Goal: Communication & Community: Connect with others

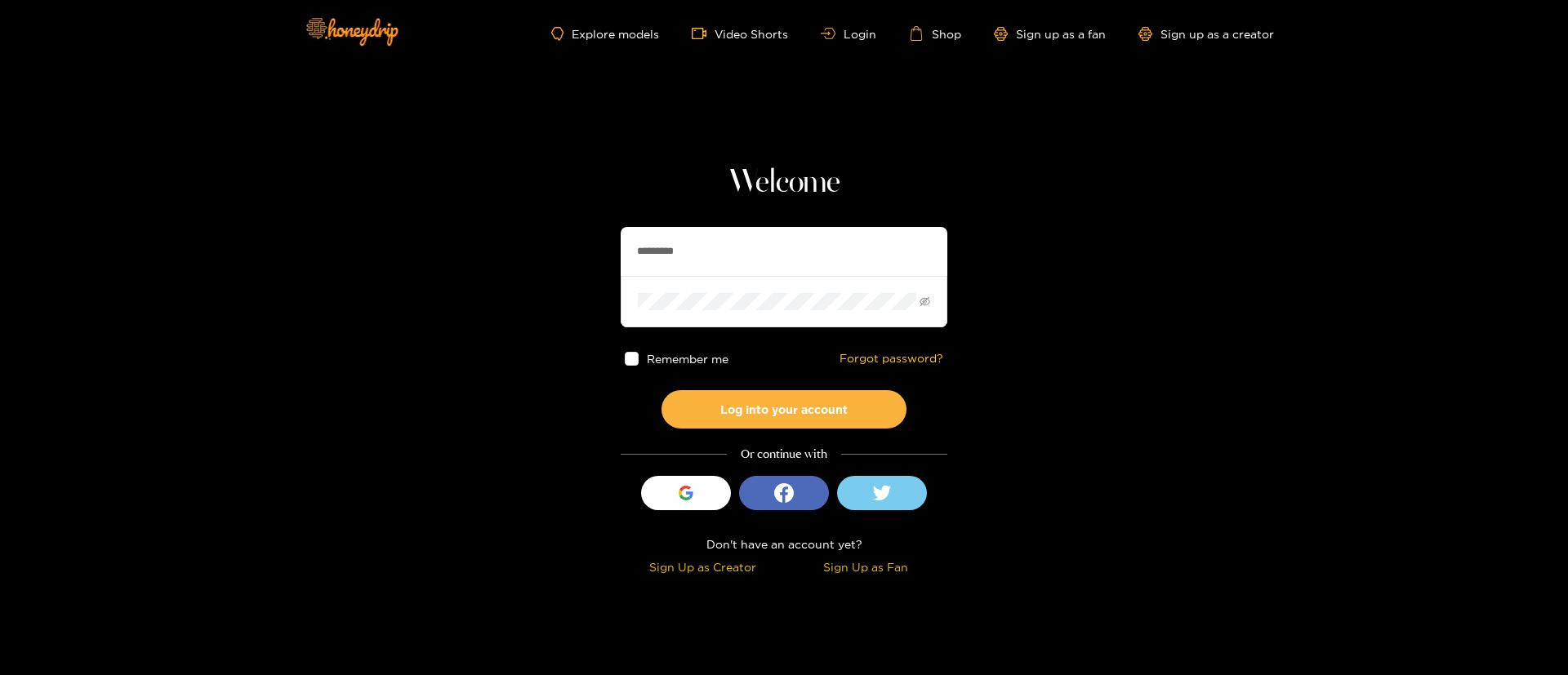
click at [687, 253] on input "*********" at bounding box center [784, 252] width 327 height 49
type input "**********"
click at [791, 406] on button "Log into your account" at bounding box center [784, 409] width 245 height 38
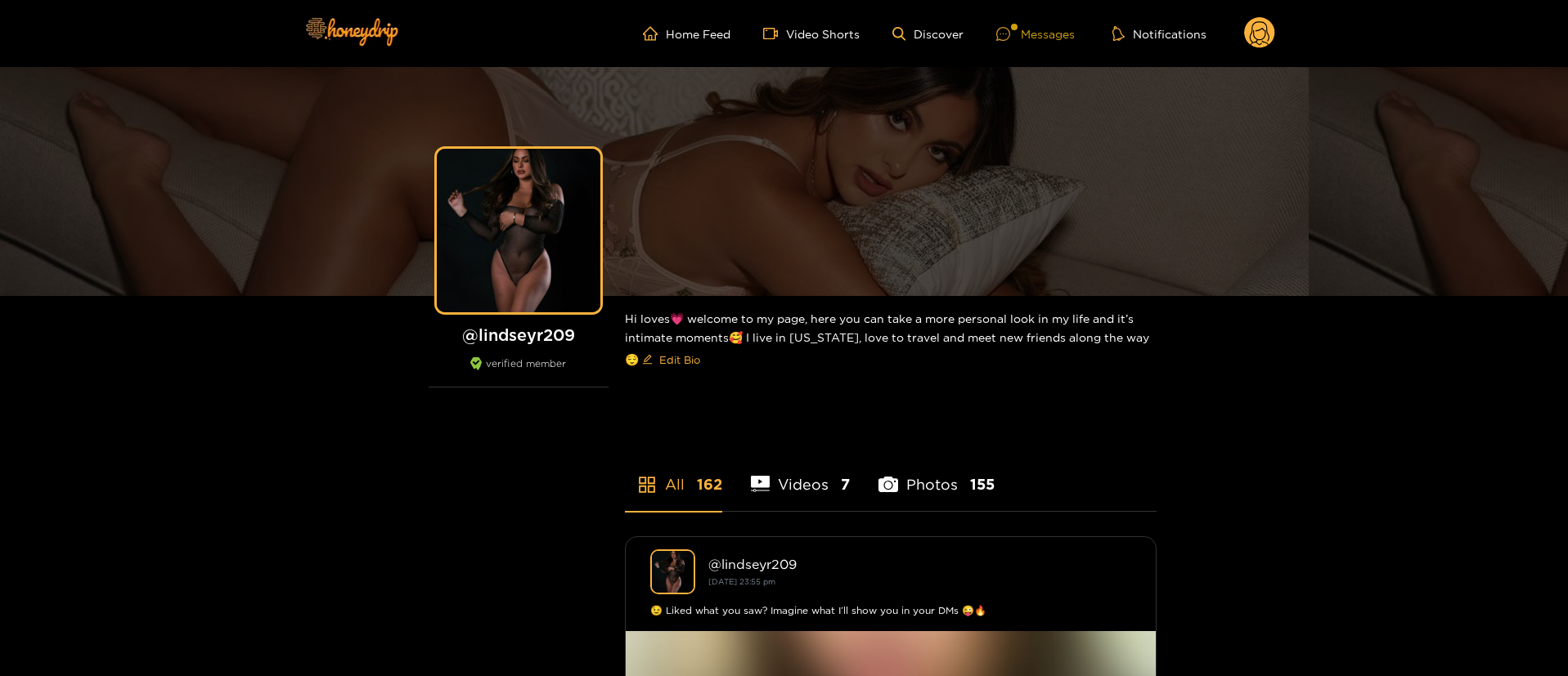
click at [1047, 36] on div "Messages" at bounding box center [1035, 34] width 78 height 19
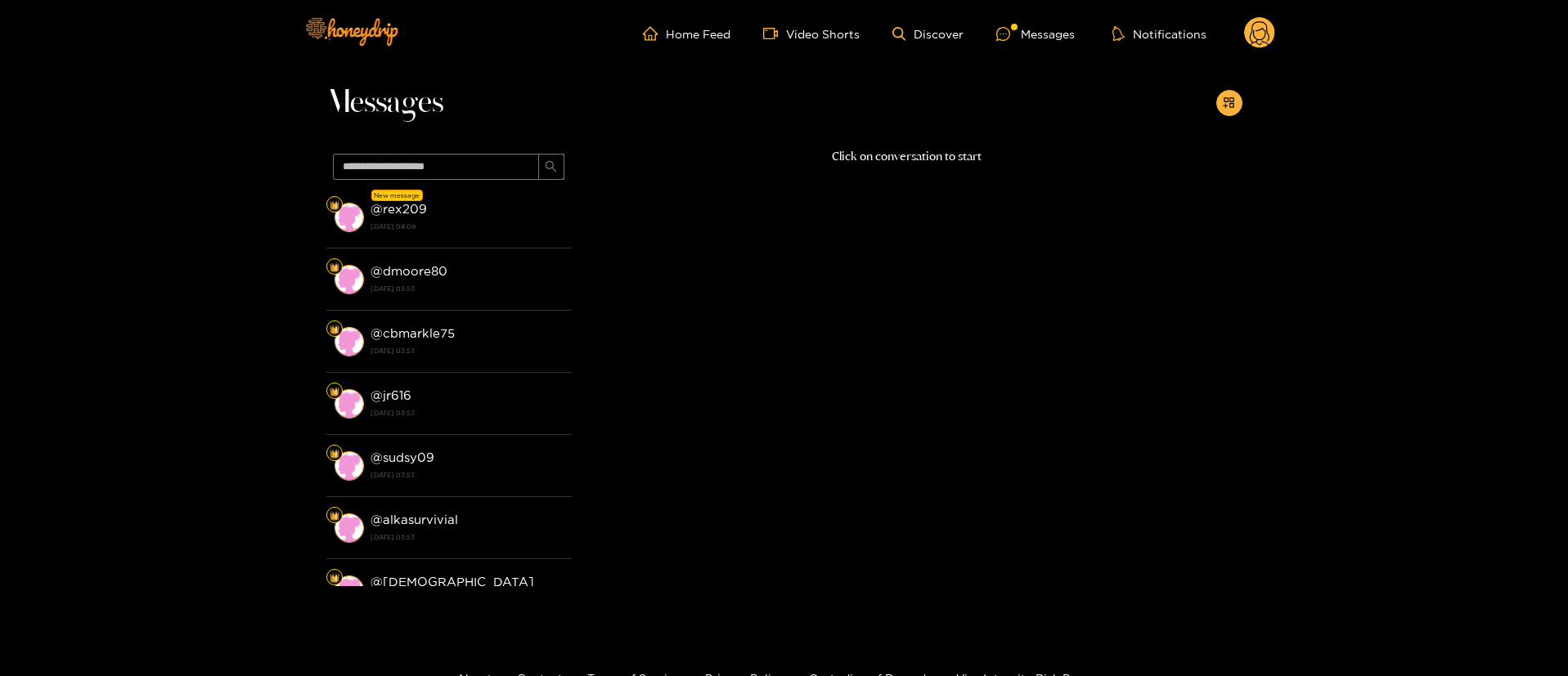
click at [432, 240] on li "New message @ rex209 [DATE] 04:09" at bounding box center [449, 217] width 245 height 62
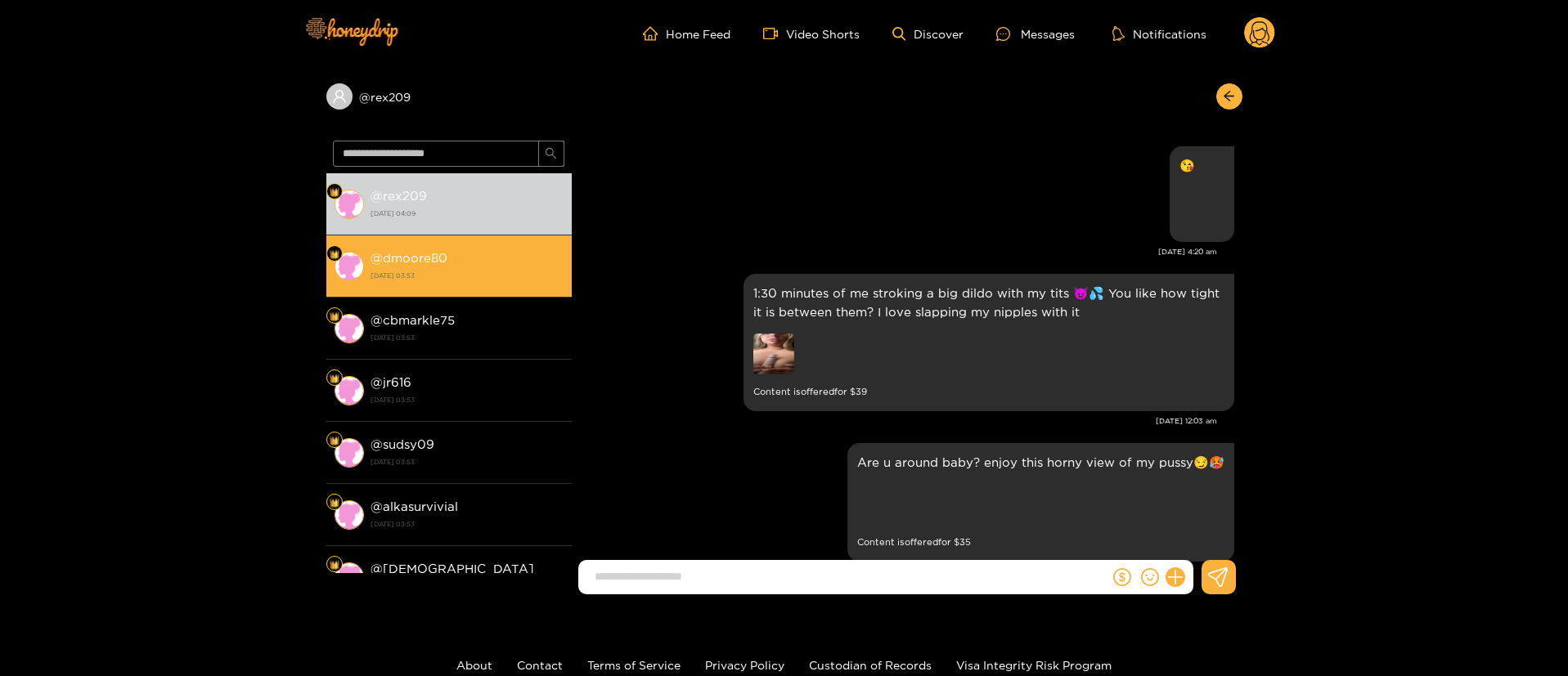
scroll to position [2075, 0]
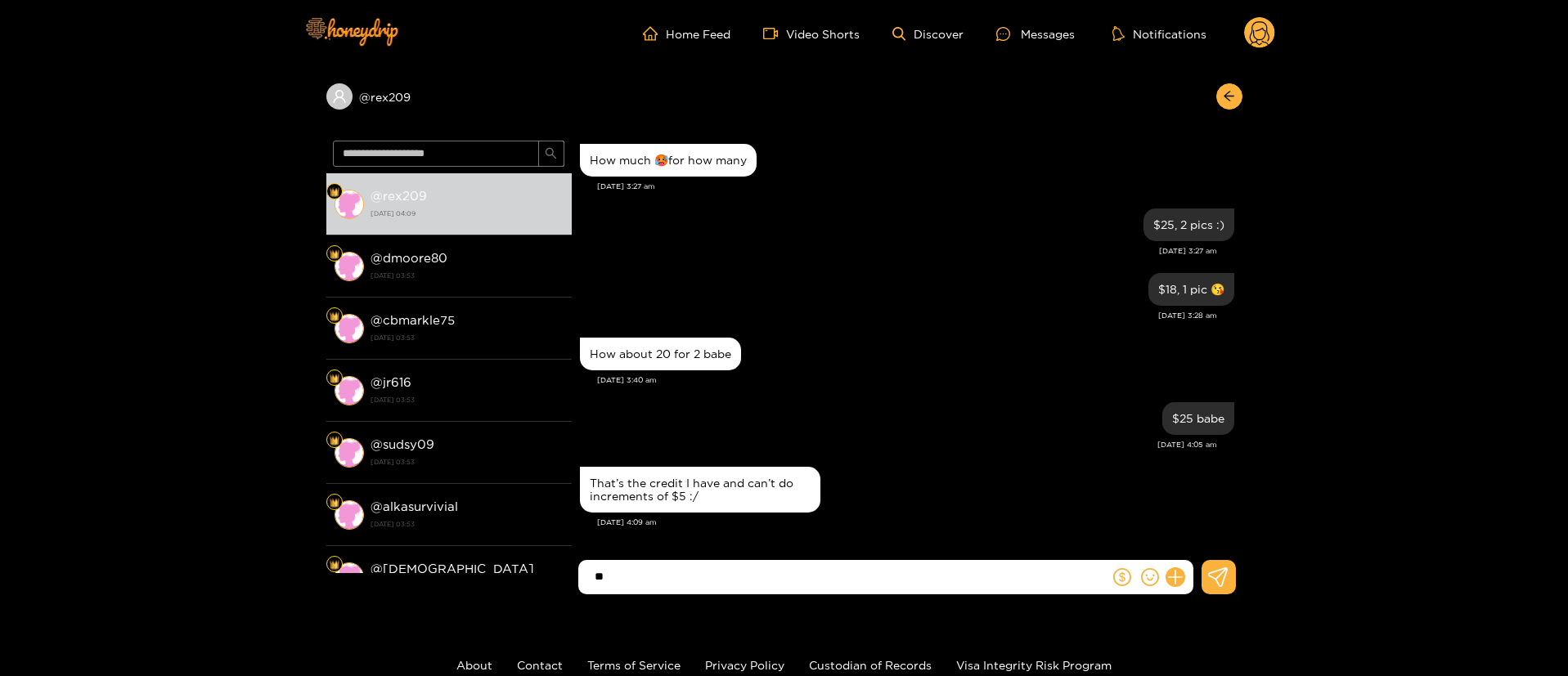
type input "*"
paste input "**********"
type input "**********"
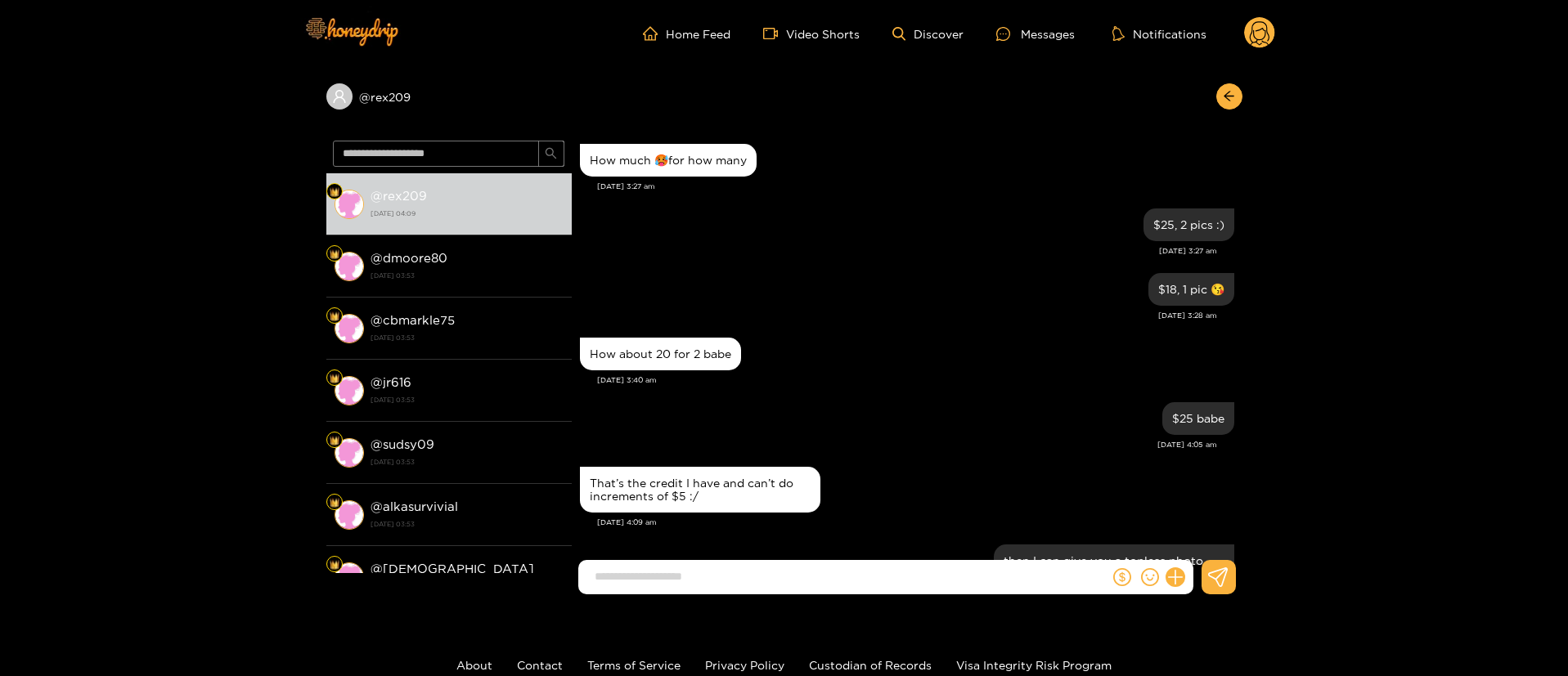
scroll to position [2152, 0]
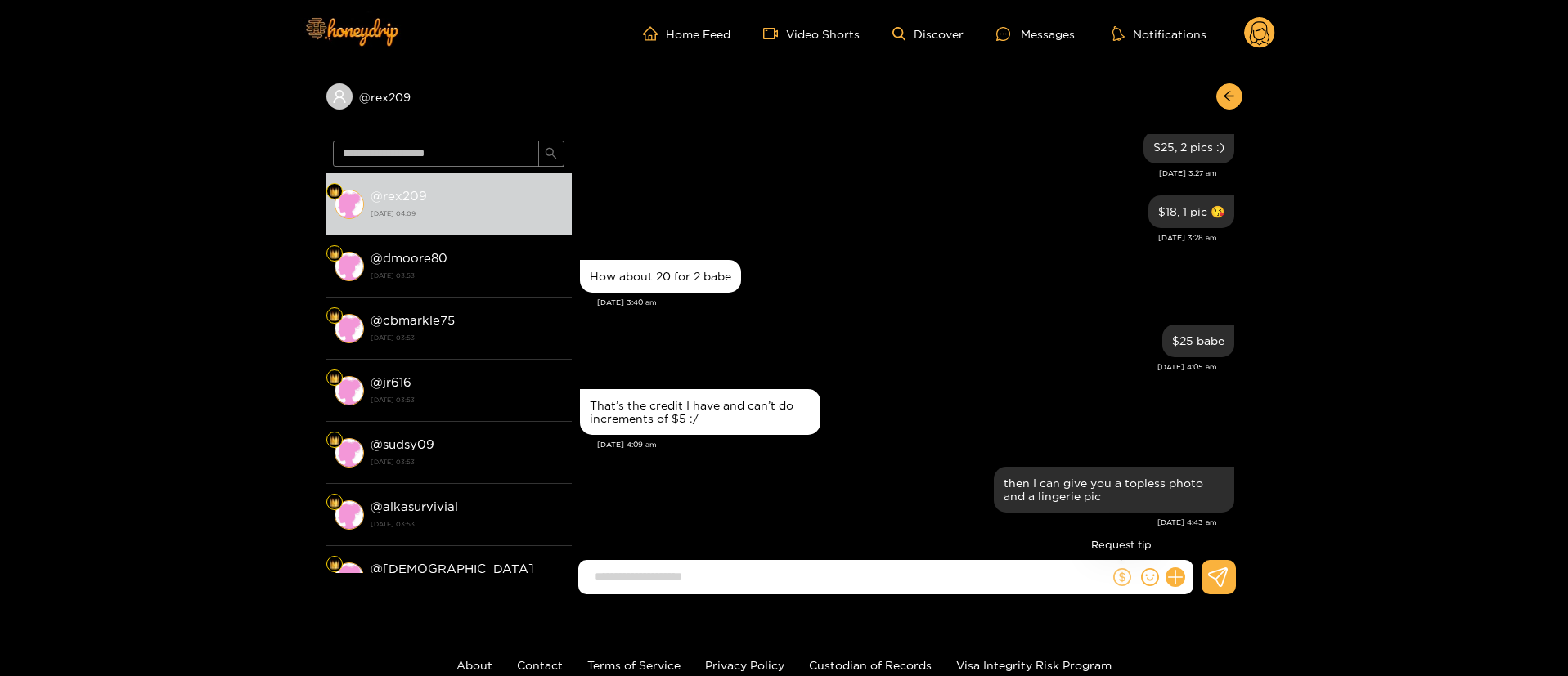
click at [1124, 582] on icon "dollar" at bounding box center [1121, 576] width 18 height 18
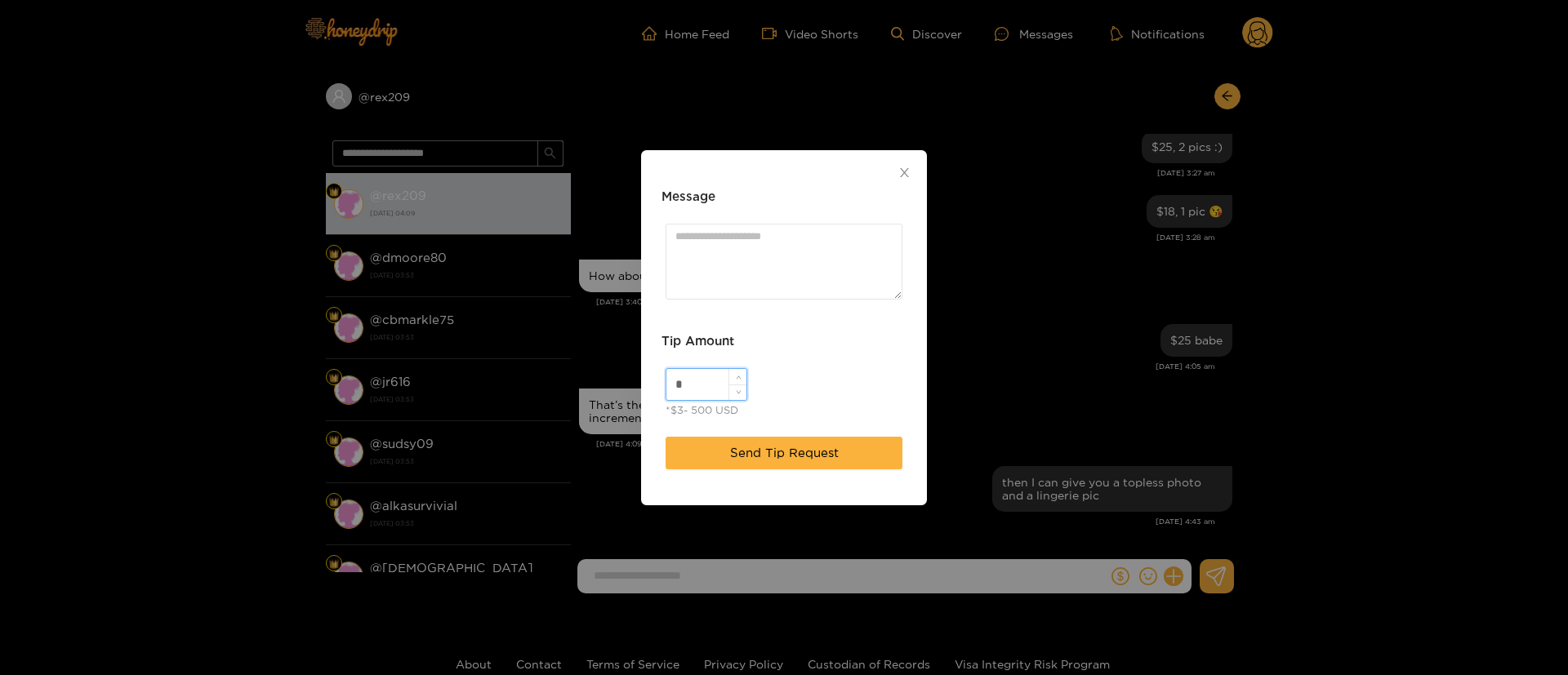
click at [696, 380] on input "*" at bounding box center [706, 384] width 80 height 31
type input "**"
click at [801, 455] on span "Send Tip Request" at bounding box center [784, 453] width 109 height 20
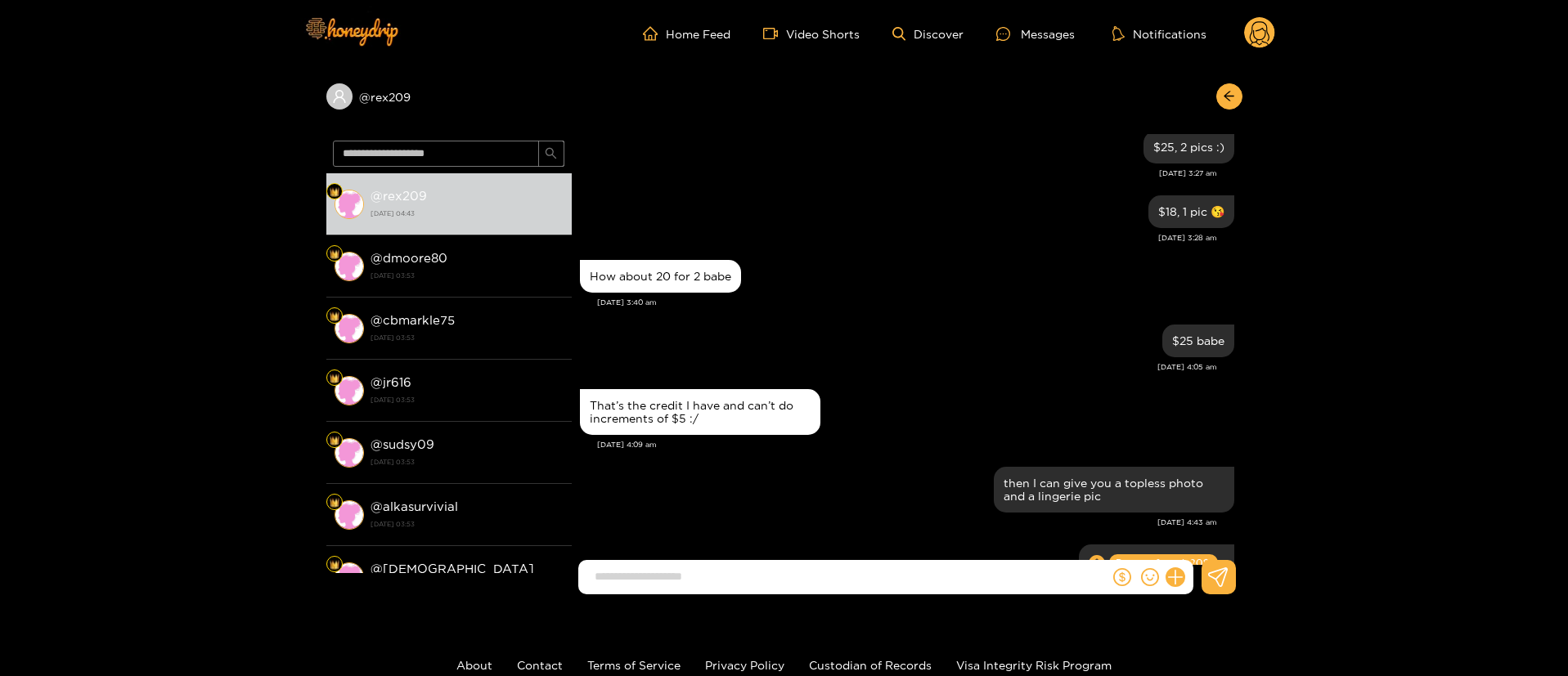
scroll to position [2234, 0]
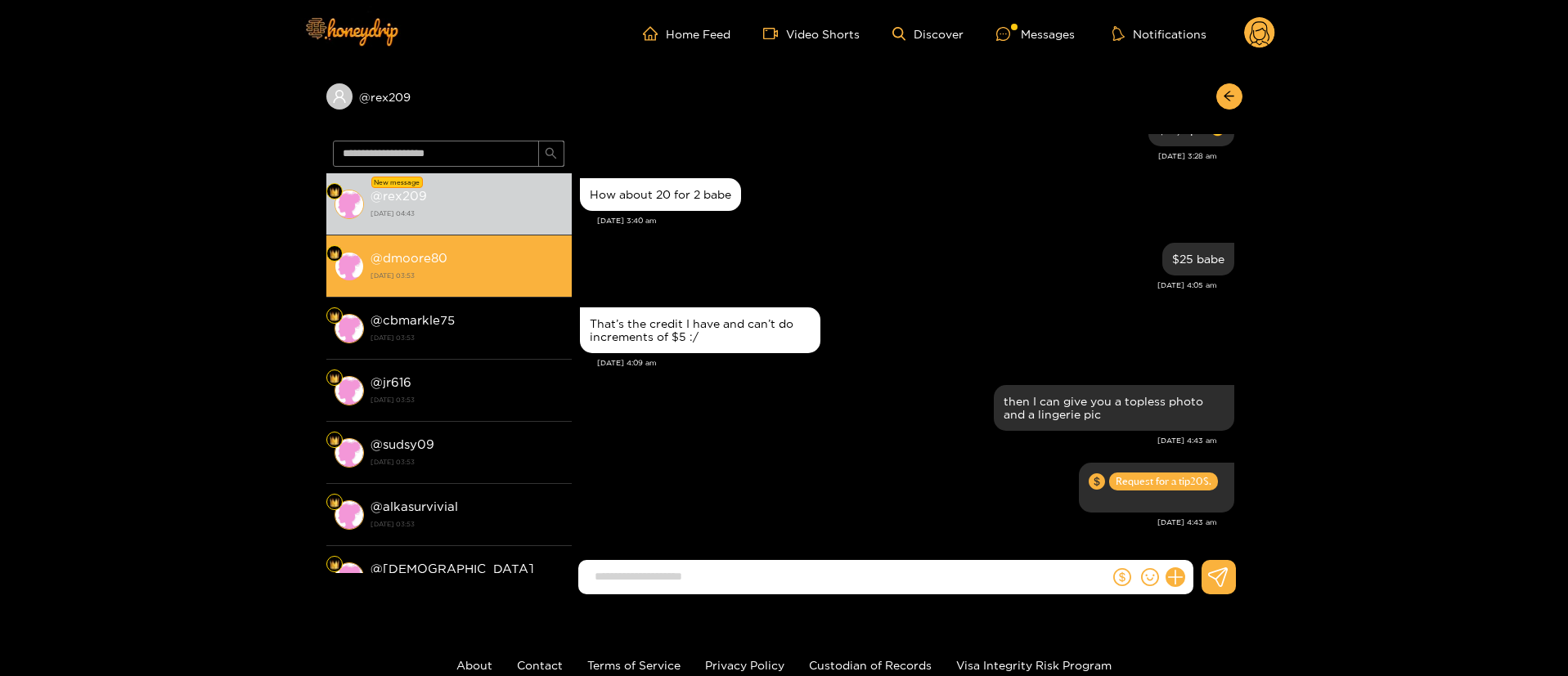
click at [340, 267] on img at bounding box center [349, 266] width 29 height 29
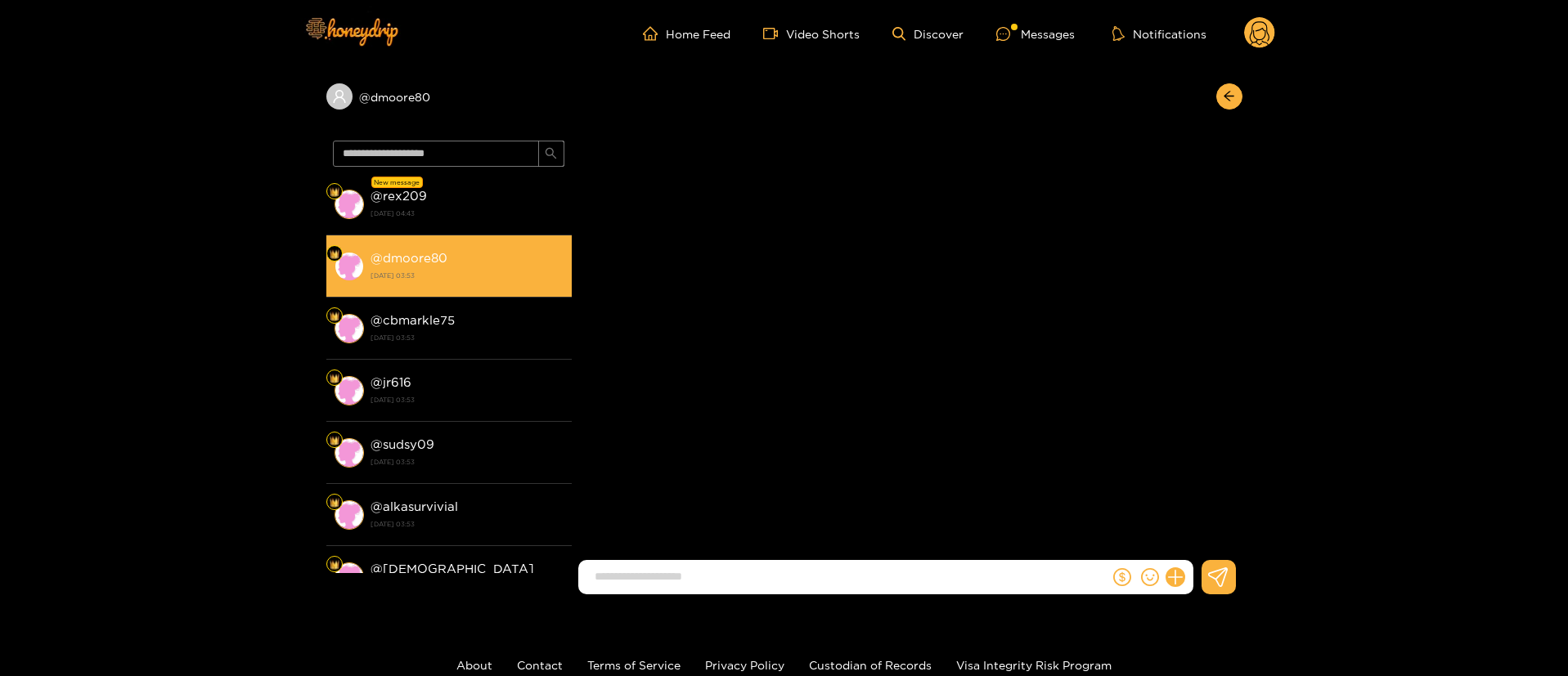
click at [398, 242] on li "@ dmoore80 [DATE] 03:53" at bounding box center [449, 266] width 245 height 62
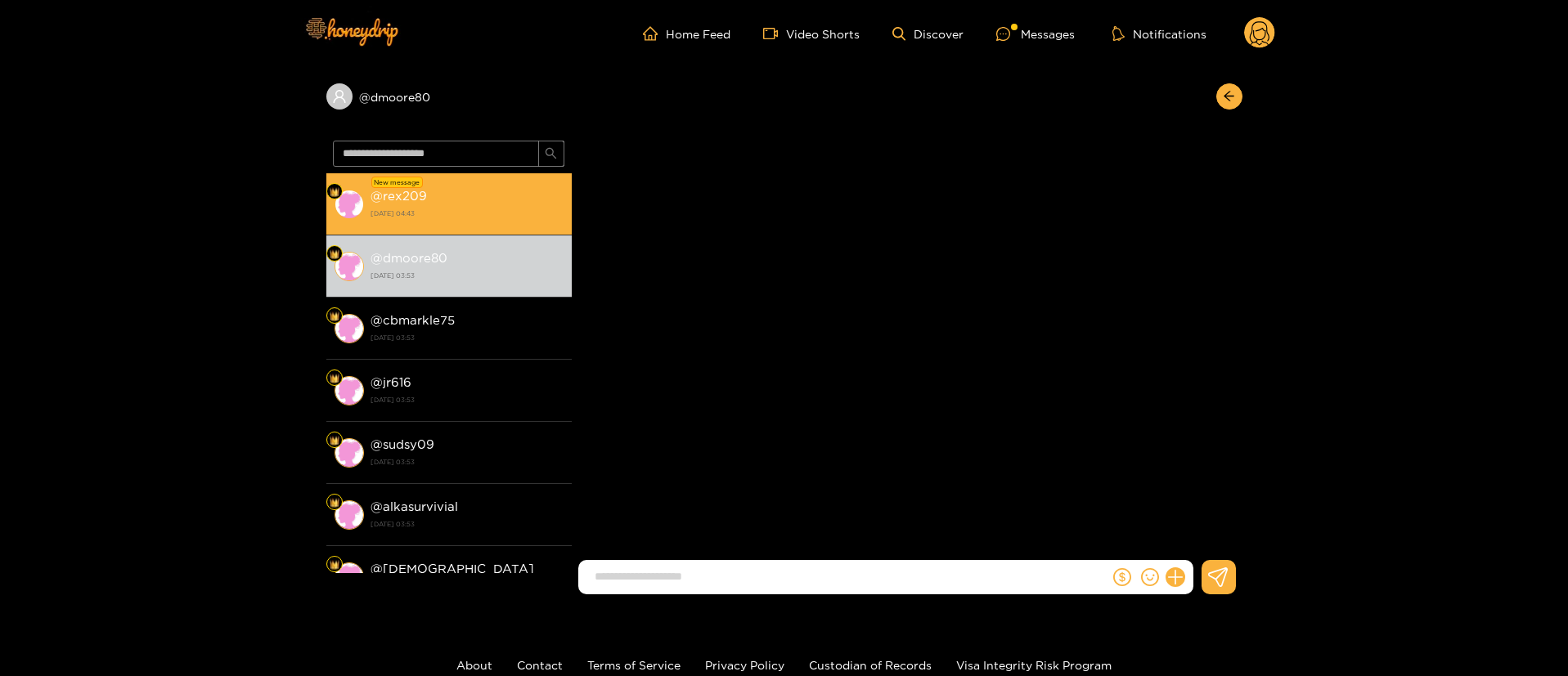
click at [410, 216] on strong "[DATE] 04:43" at bounding box center [467, 213] width 193 height 15
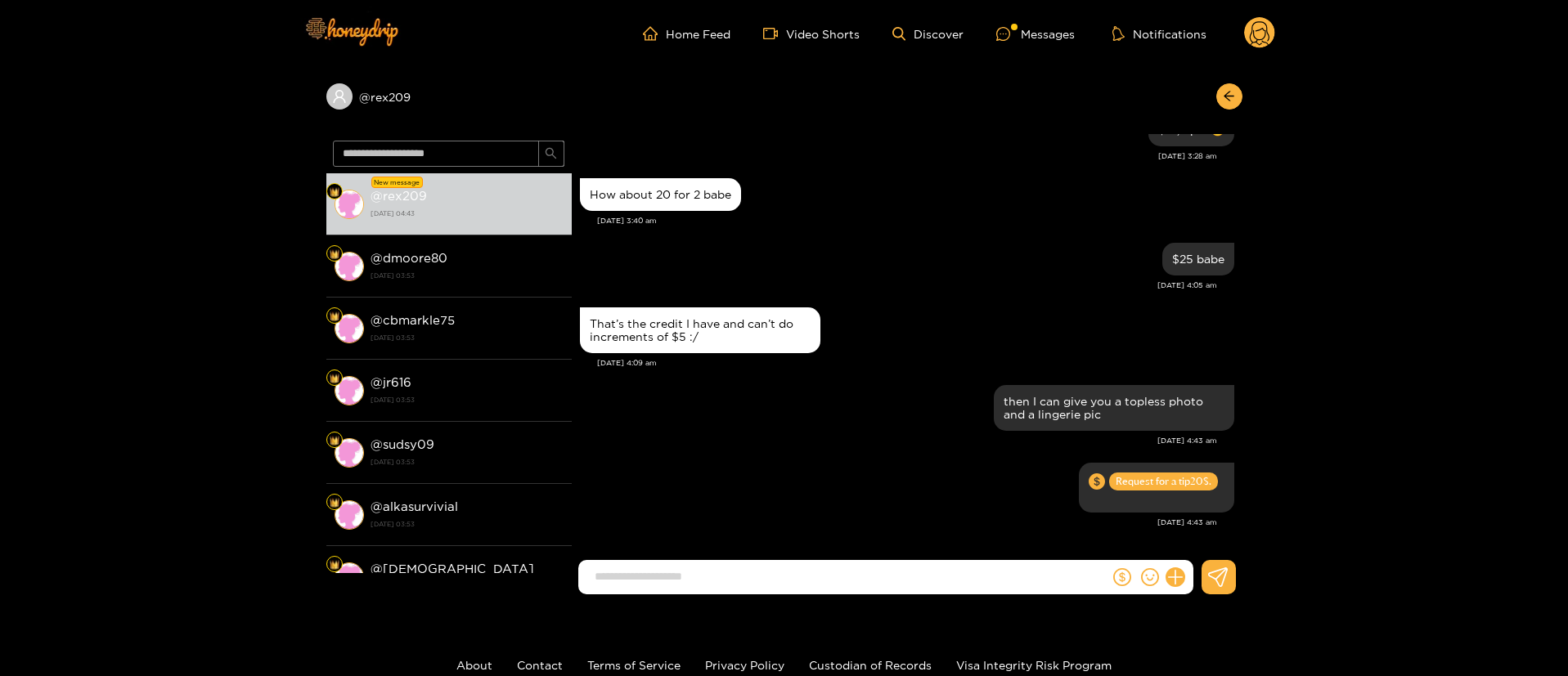
click at [1259, 39] on circle at bounding box center [1259, 32] width 31 height 31
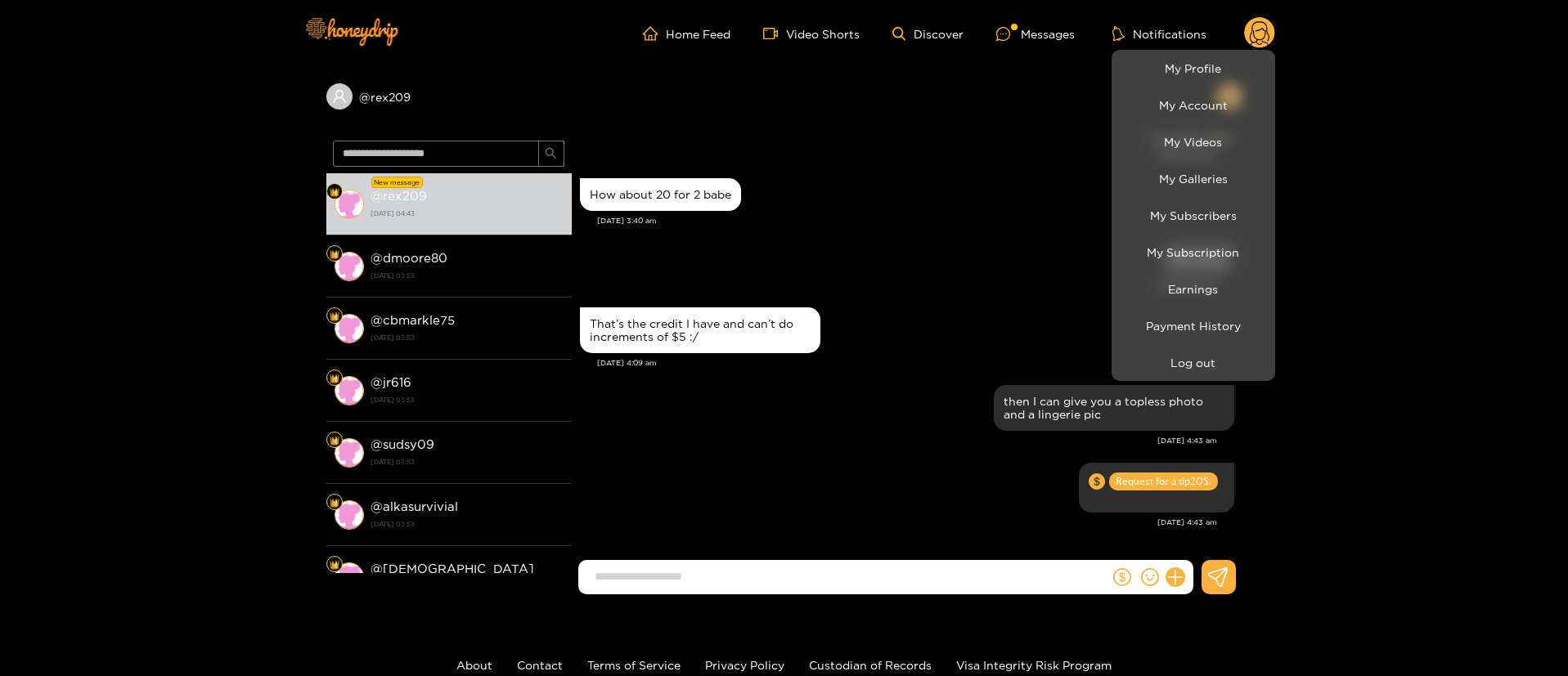
click at [923, 355] on div at bounding box center [784, 338] width 1568 height 676
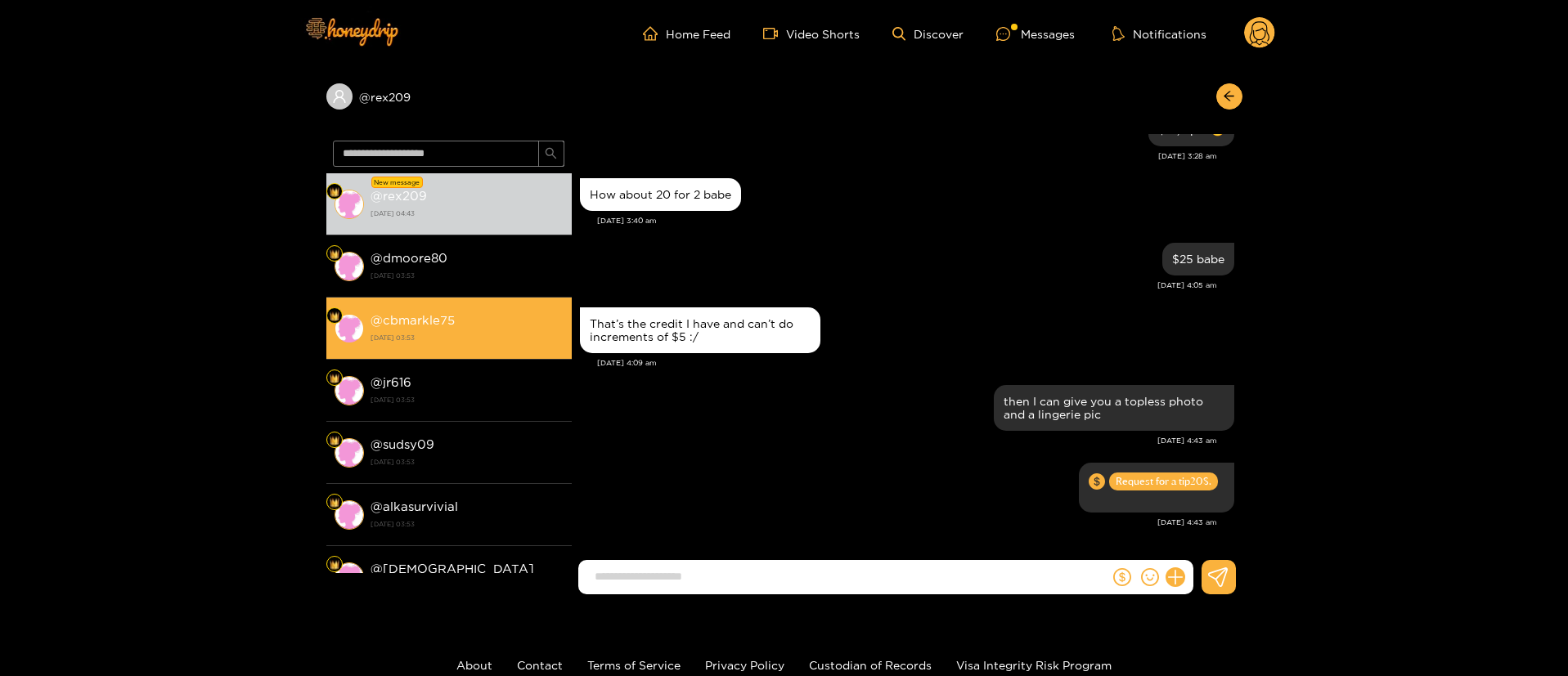
click at [542, 317] on div "@ cbmarkle75 [DATE] 03:53" at bounding box center [467, 327] width 193 height 37
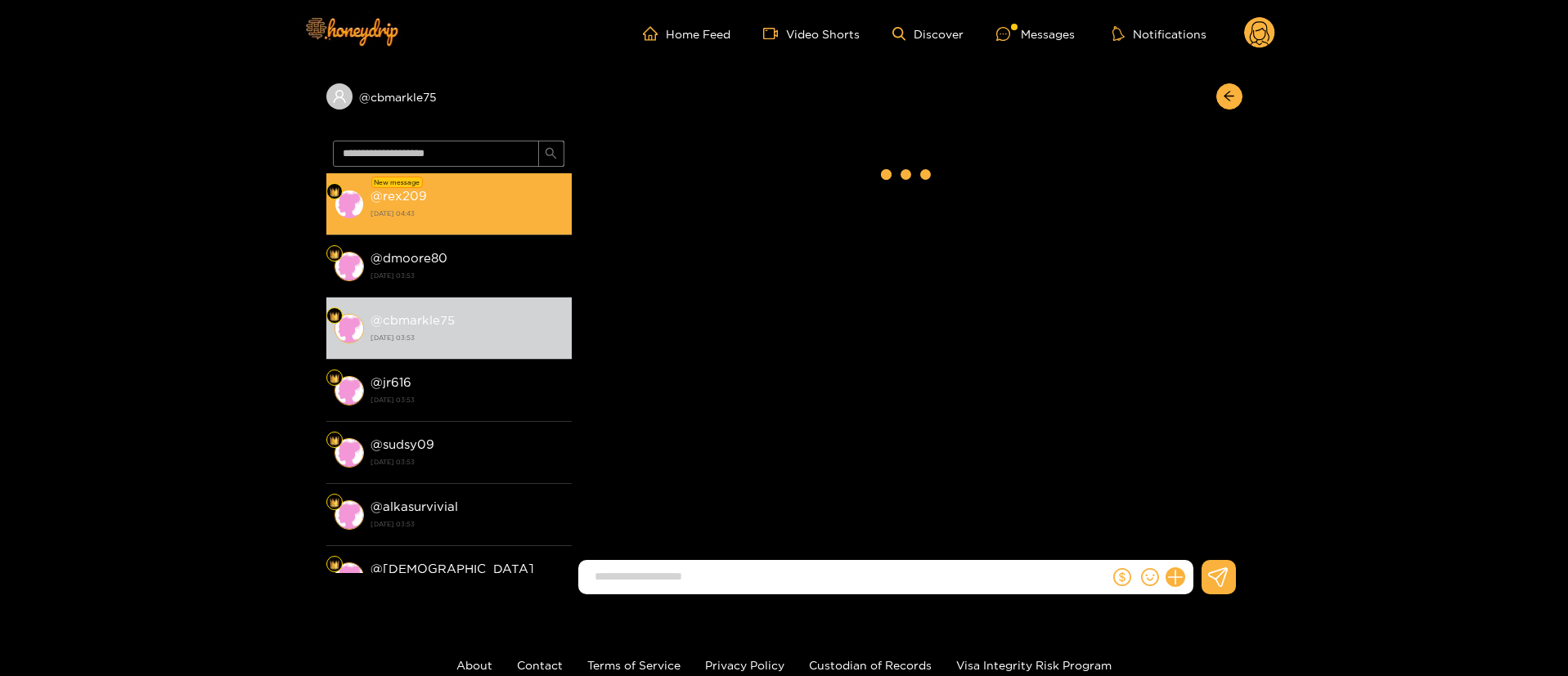
click at [478, 190] on div "@ rex209 [DATE] 04:43" at bounding box center [467, 203] width 193 height 37
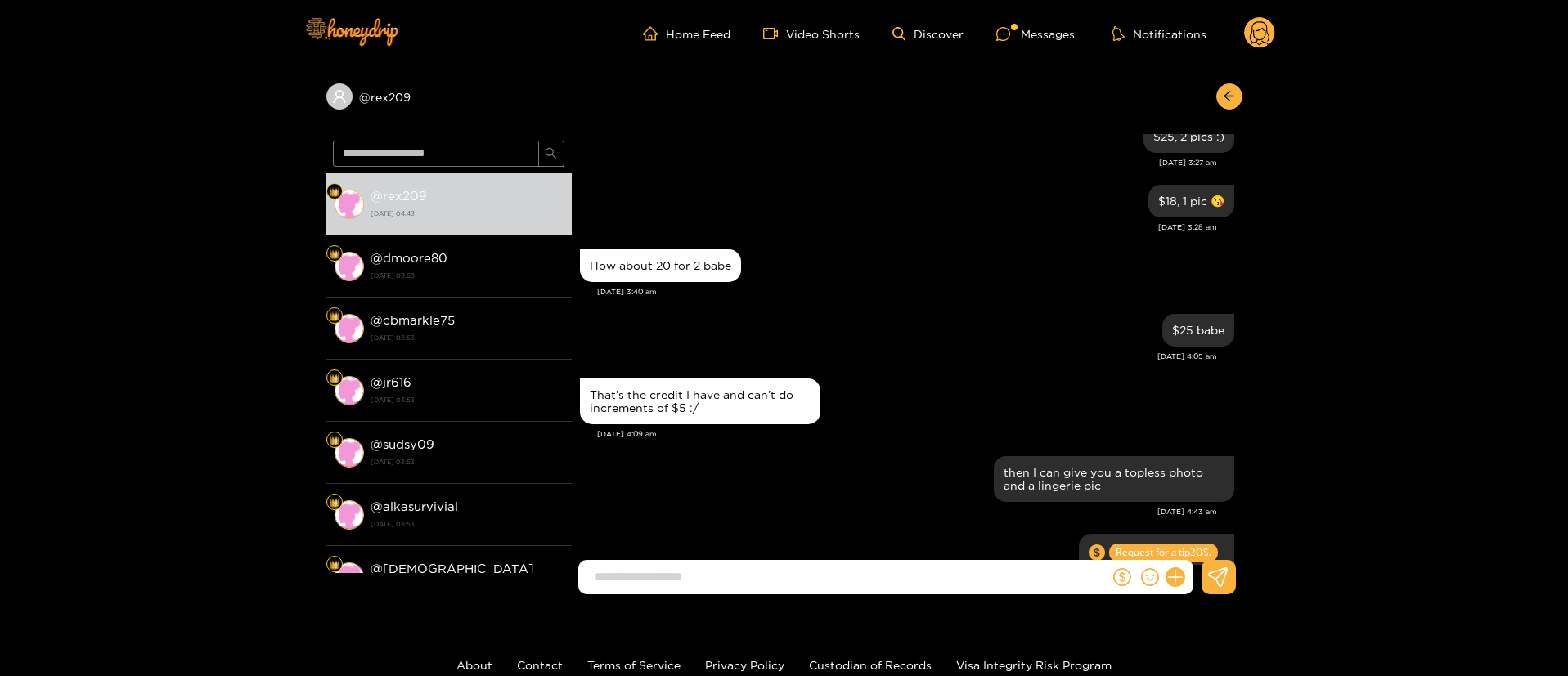
scroll to position [2305, 0]
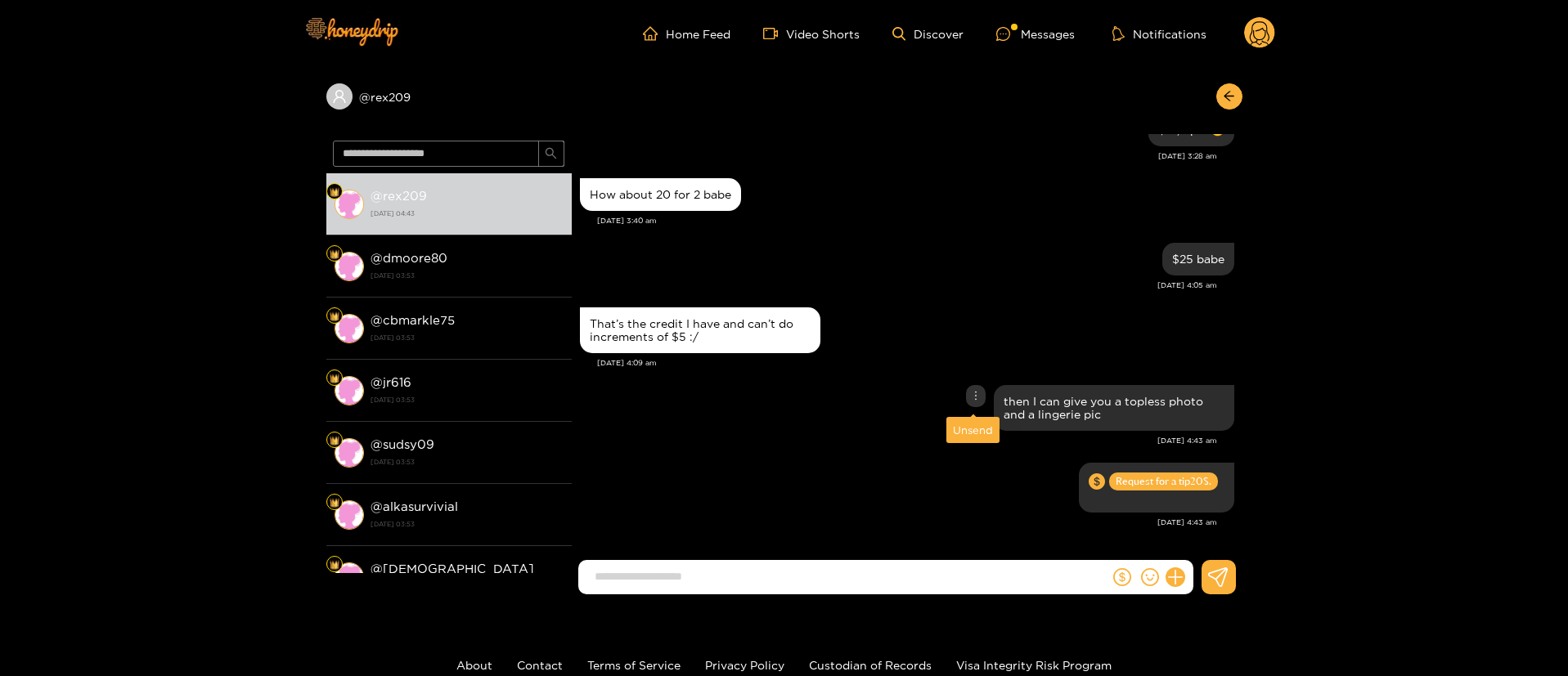
click at [978, 392] on icon "more" at bounding box center [975, 396] width 11 height 11
click at [811, 583] on input at bounding box center [847, 576] width 523 height 27
click at [1253, 40] on circle at bounding box center [1259, 32] width 31 height 31
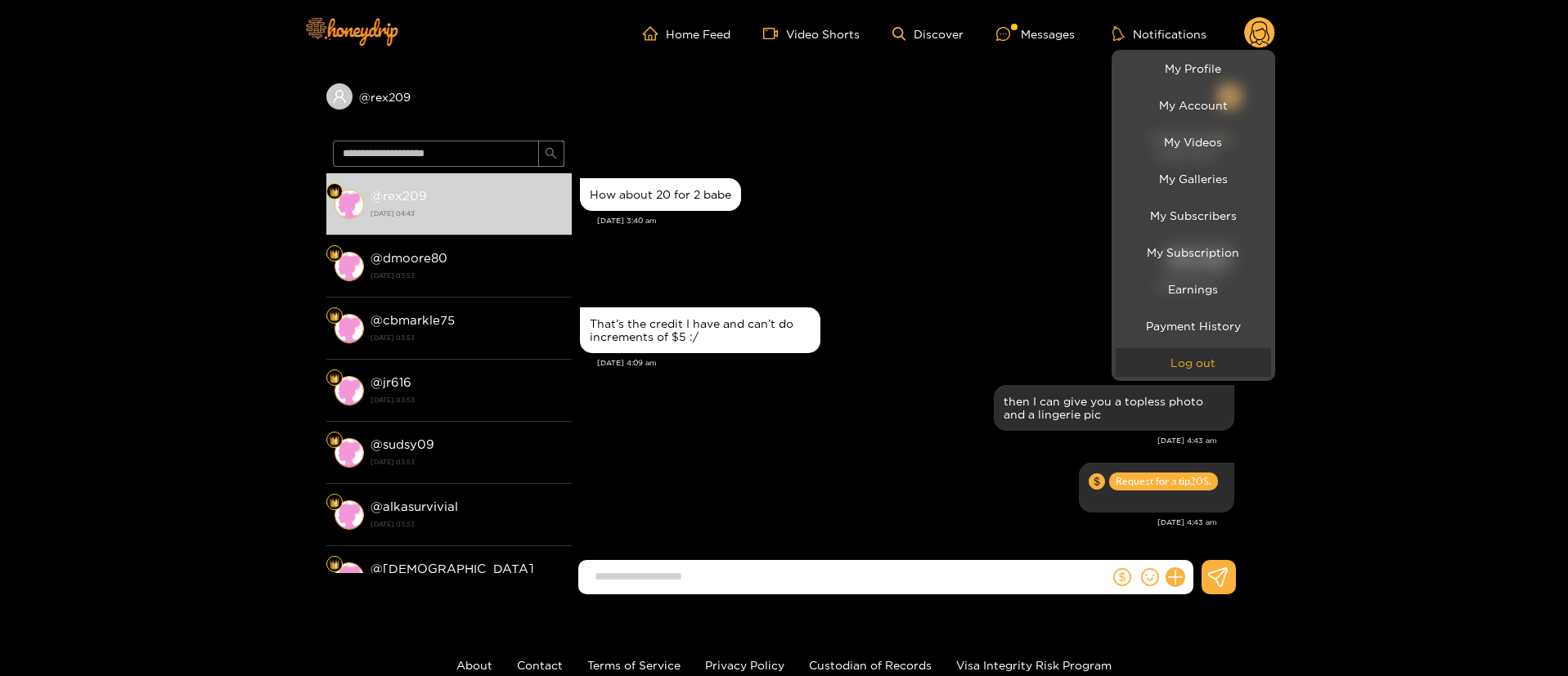
click at [1186, 372] on button "Log out" at bounding box center [1193, 362] width 155 height 28
